Goal: Obtain resource: Download file/media

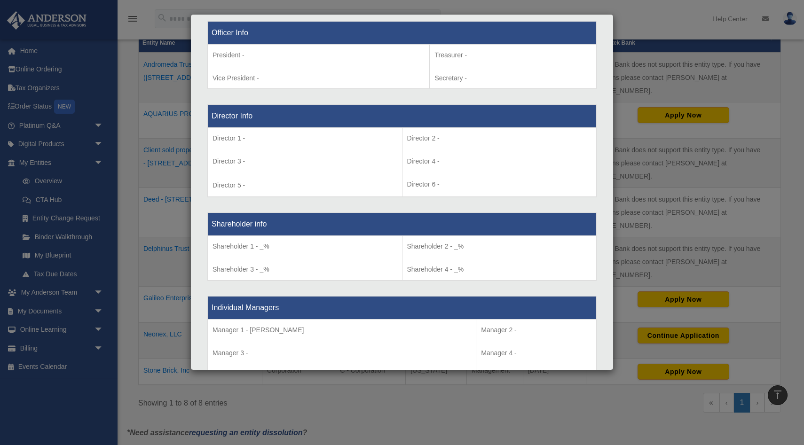
scroll to position [604, 0]
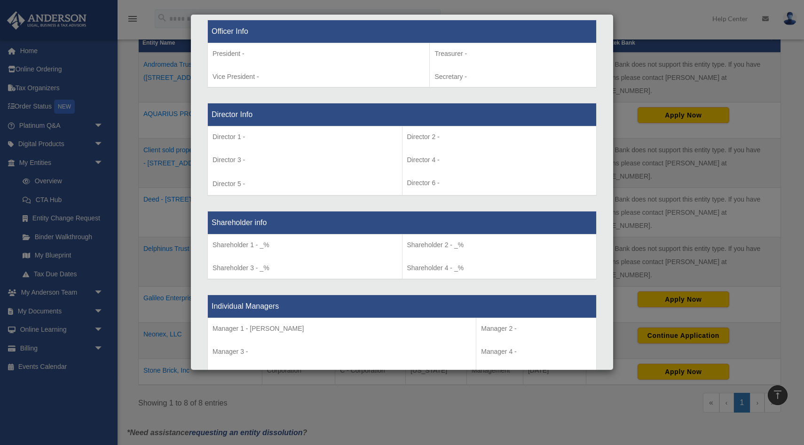
click at [57, 283] on div "Details × Articles Sent Organizational Date" at bounding box center [402, 222] width 804 height 445
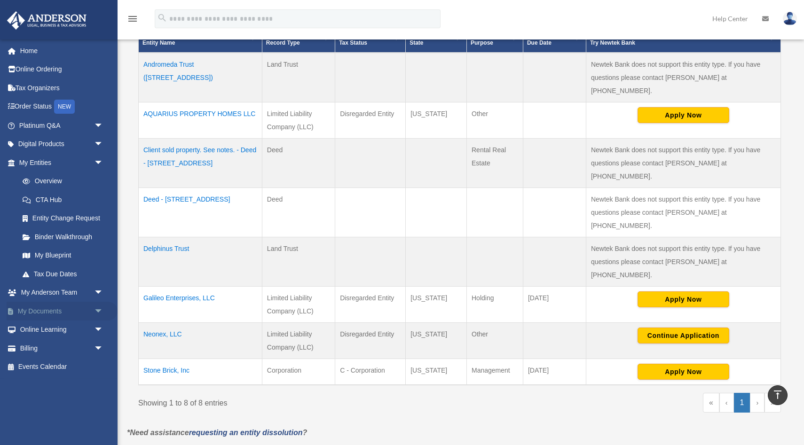
click at [50, 309] on link "My Documents arrow_drop_down" at bounding box center [62, 311] width 111 height 19
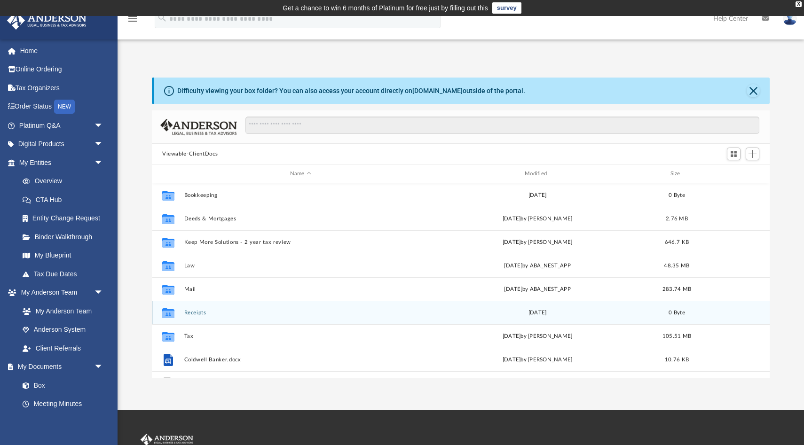
scroll to position [14, 0]
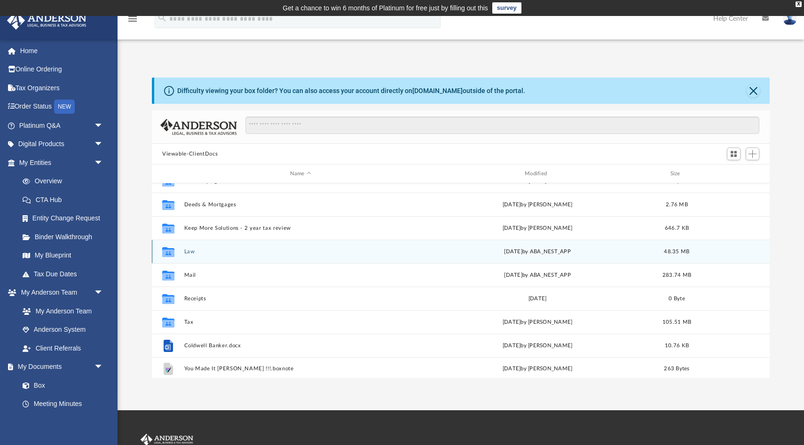
click at [189, 249] on button "Law" at bounding box center [300, 252] width 233 height 6
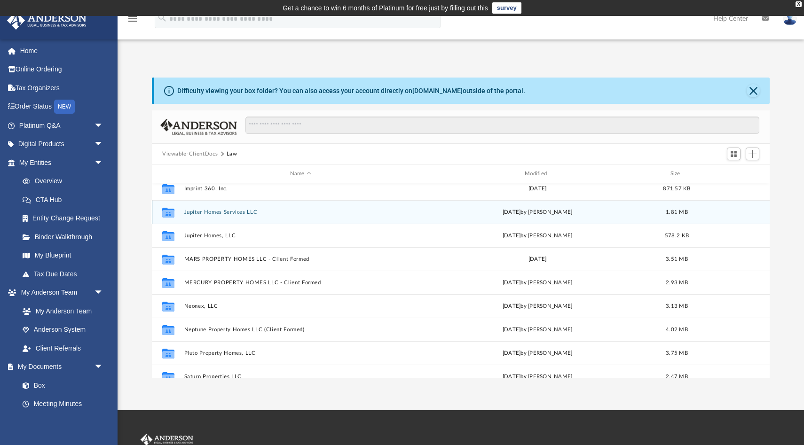
scroll to position [121, 0]
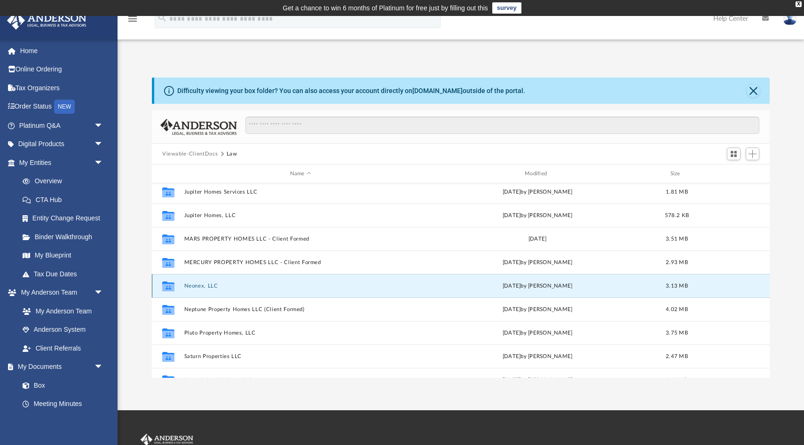
click at [207, 285] on button "Neonex, LLC" at bounding box center [300, 286] width 233 height 6
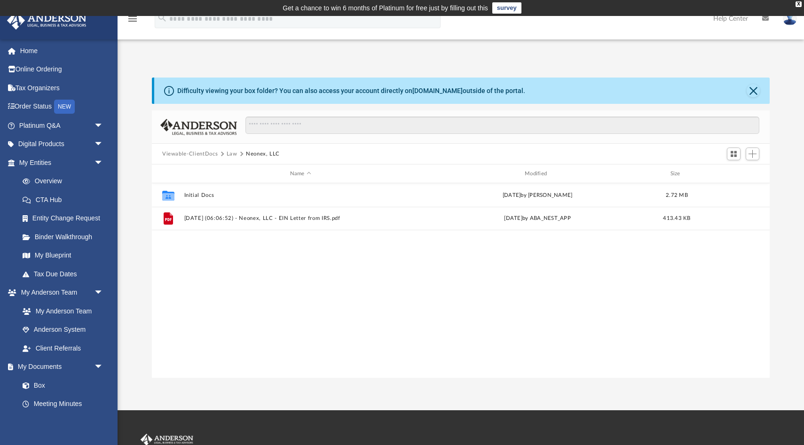
scroll to position [0, 0]
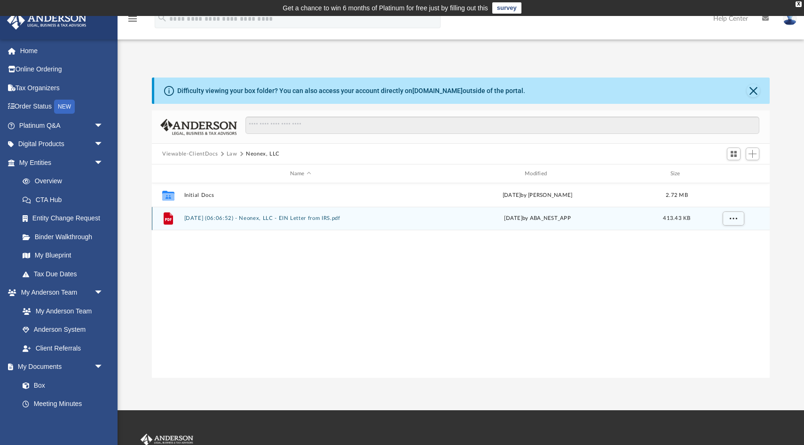
click at [206, 221] on button "2025.01.22 (06:06:52) - Neonex, LLC - EIN Letter from IRS.pdf" at bounding box center [300, 218] width 233 height 6
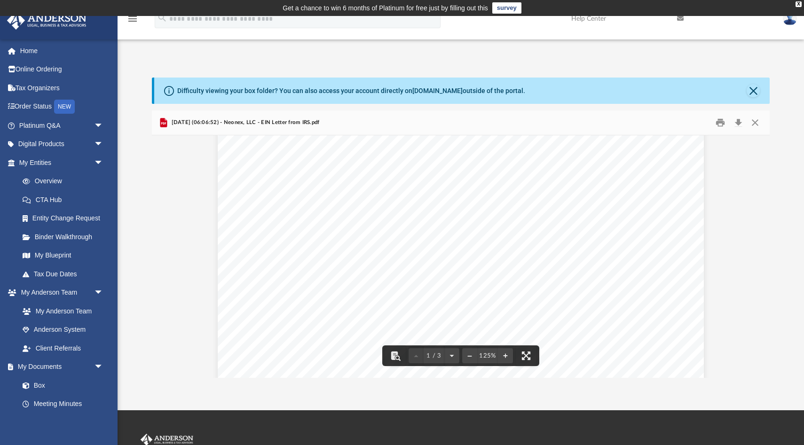
scroll to position [53, 0]
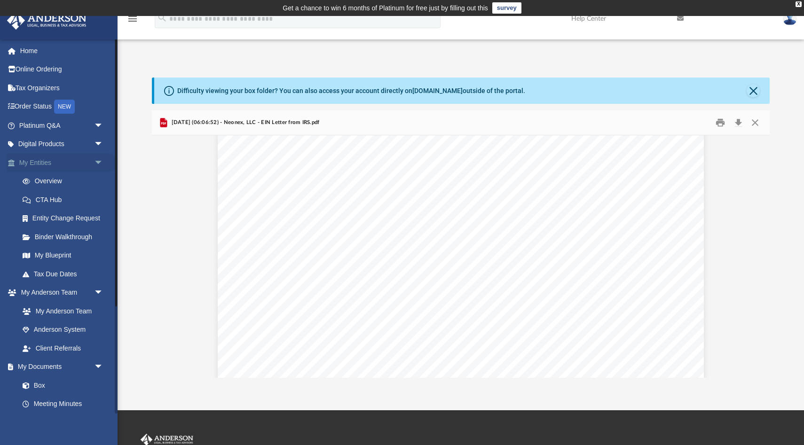
click at [37, 161] on link "My Entities arrow_drop_down" at bounding box center [62, 162] width 111 height 19
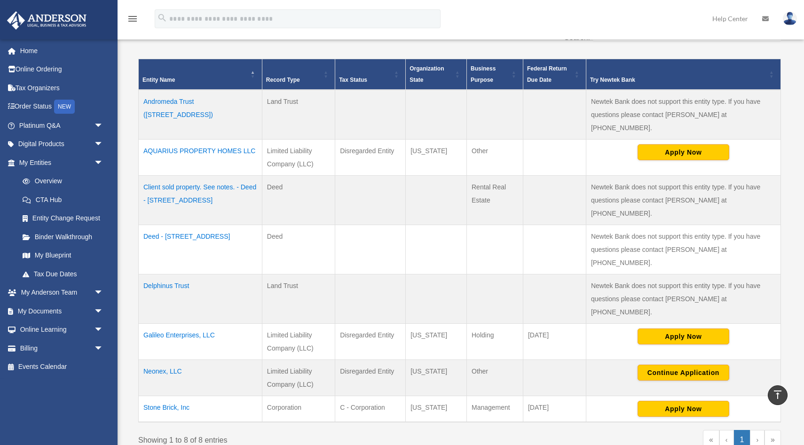
scroll to position [195, 0]
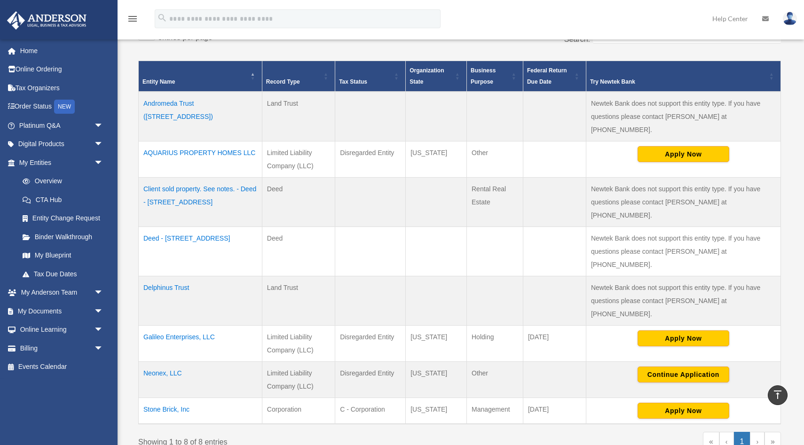
click at [199, 142] on td "AQUARIUS PROPERTY HOMES LLC" at bounding box center [201, 160] width 124 height 36
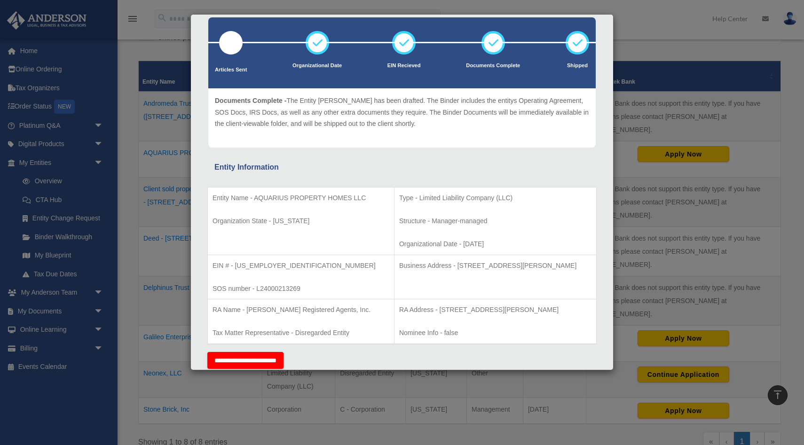
scroll to position [0, 0]
